Goal: Information Seeking & Learning: Find specific page/section

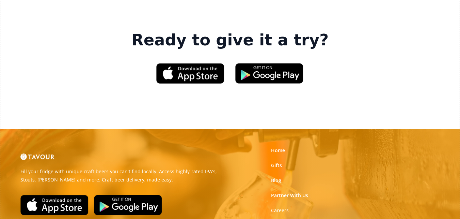
scroll to position [1056, 0]
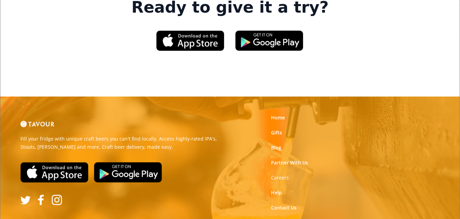
click at [291, 218] on link "Privacy Policy" at bounding box center [287, 222] width 32 height 7
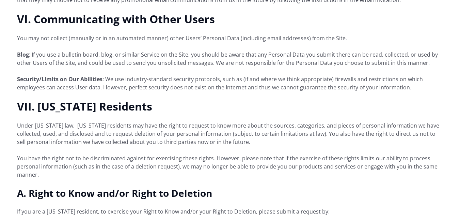
scroll to position [1601, 0]
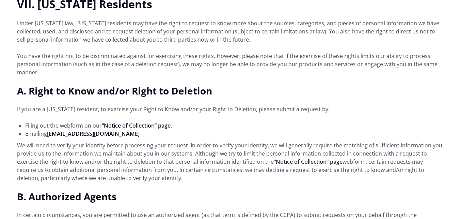
click at [298, 160] on link "“Notice of Collection” page" at bounding box center [308, 161] width 69 height 7
